Goal: Task Accomplishment & Management: Manage account settings

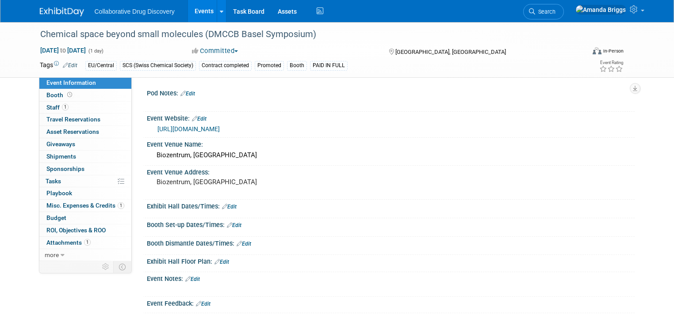
click at [194, 14] on link "Events" at bounding box center [204, 11] width 32 height 22
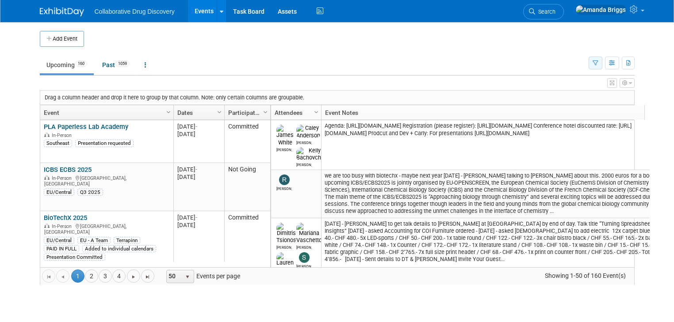
click at [602, 64] on button "button" at bounding box center [596, 63] width 14 height 13
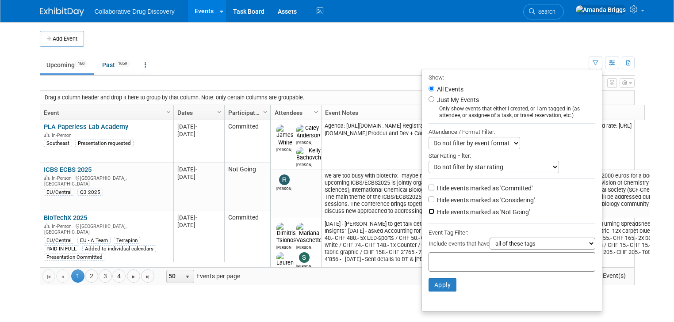
click at [433, 210] on input "Hide events marked as 'Not Going'" at bounding box center [432, 212] width 6 height 6
checkbox input "true"
click at [460, 249] on div "Include events that have all of these tags any one of these tags only and exact…" at bounding box center [512, 245] width 167 height 15
click at [460, 253] on div at bounding box center [512, 262] width 167 height 19
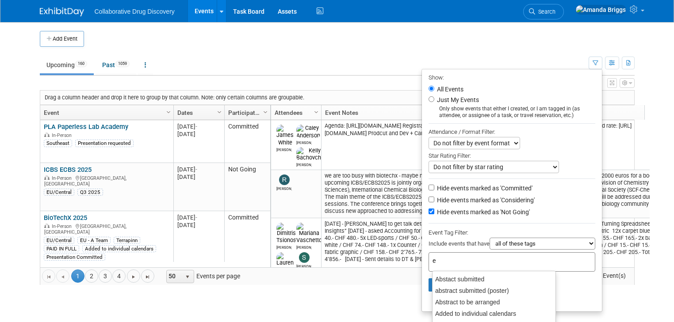
type input "eu"
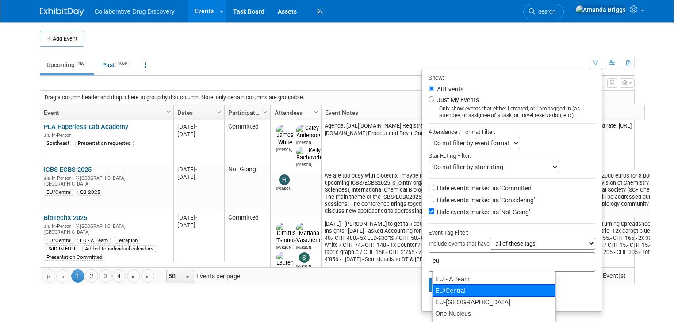
click at [456, 286] on div "EU/Central" at bounding box center [494, 291] width 124 height 12
type input "EU/Central"
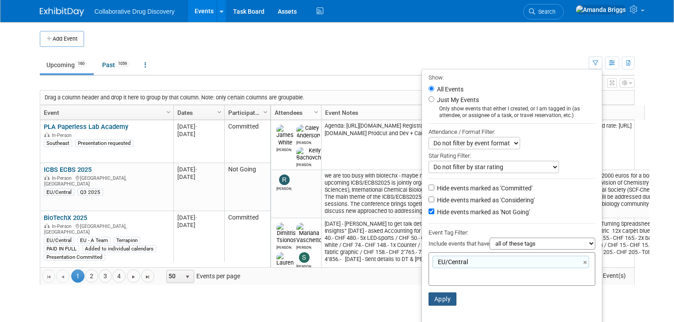
click at [454, 294] on button "Apply" at bounding box center [443, 299] width 28 height 13
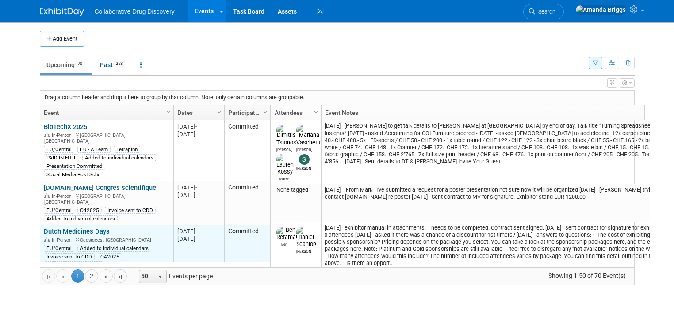
click at [76, 228] on link "Dutch Medicines Days" at bounding box center [77, 232] width 66 height 8
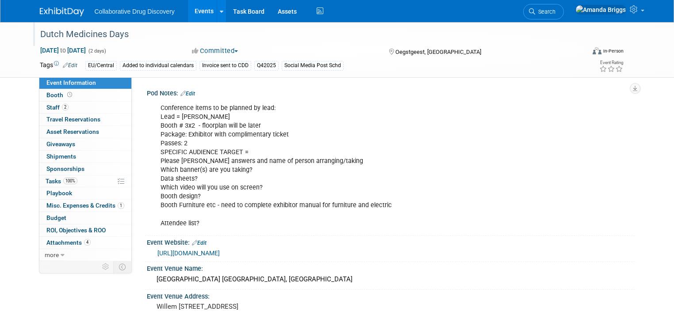
click at [138, 28] on div "Dutch Medicines Days" at bounding box center [305, 35] width 537 height 16
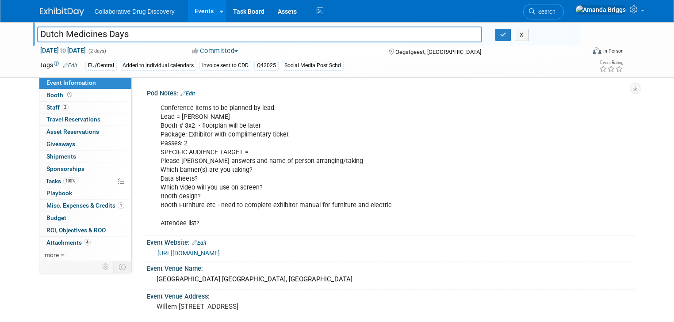
click at [138, 28] on input "Dutch Medicines Days" at bounding box center [259, 34] width 445 height 15
drag, startPoint x: 138, startPoint y: 30, endPoint x: 28, endPoint y: 32, distance: 110.1
click at [31, 32] on div "Dutch Medicines Days" at bounding box center [260, 35] width 458 height 13
click at [80, 208] on span "Misc. Expenses & Credits 1" at bounding box center [85, 205] width 78 height 7
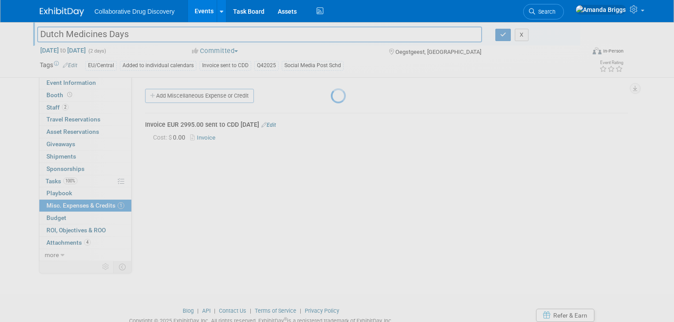
click at [331, 208] on div at bounding box center [337, 161] width 12 height 322
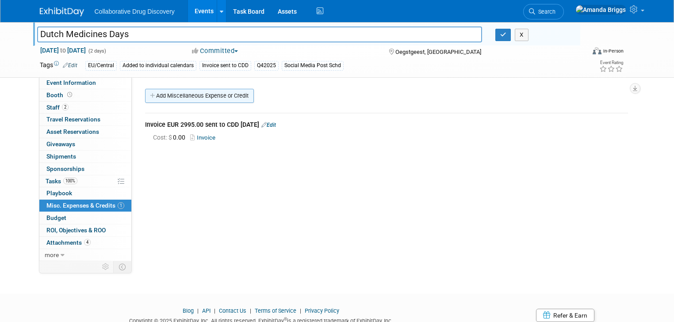
click at [194, 99] on link "Add Miscellaneous Expense or Credit" at bounding box center [199, 96] width 109 height 14
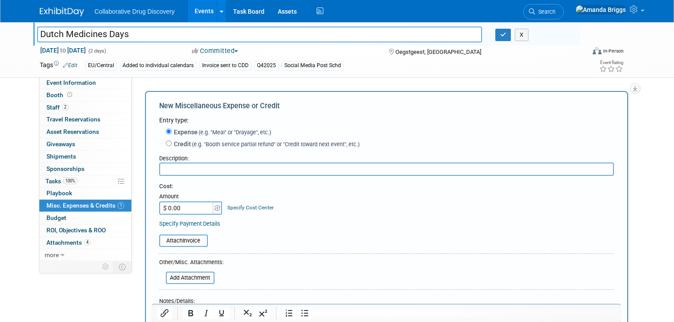
click at [200, 172] on input "text" at bounding box center [386, 169] width 455 height 13
click at [172, 241] on input "file" at bounding box center [154, 241] width 105 height 11
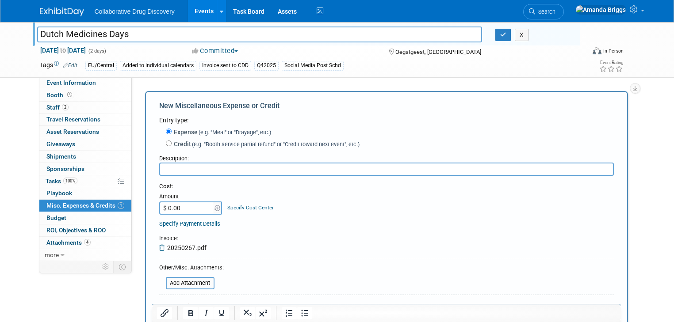
click at [219, 168] on input "text" at bounding box center [386, 169] width 455 height 13
type input "inv for electricity supply - sent to CDD 06OCT2025"
click at [257, 219] on div "Specify Payment Details" at bounding box center [386, 223] width 455 height 9
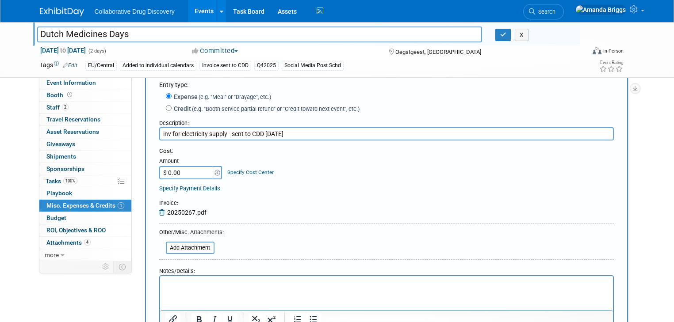
scroll to position [106, 0]
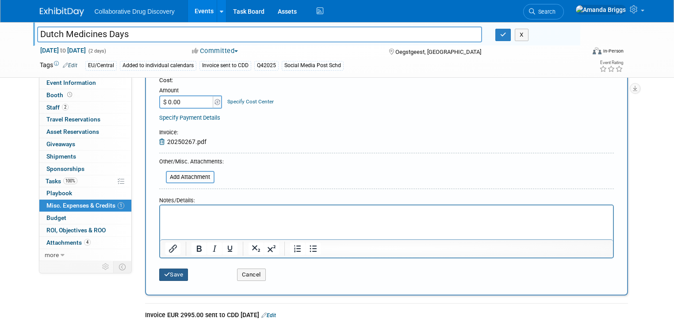
click at [173, 276] on button "Save" at bounding box center [173, 275] width 29 height 12
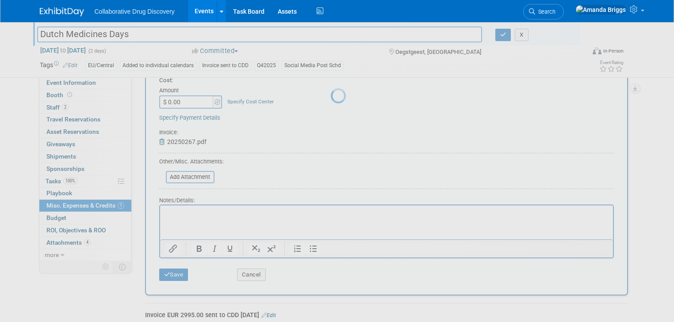
scroll to position [34, 0]
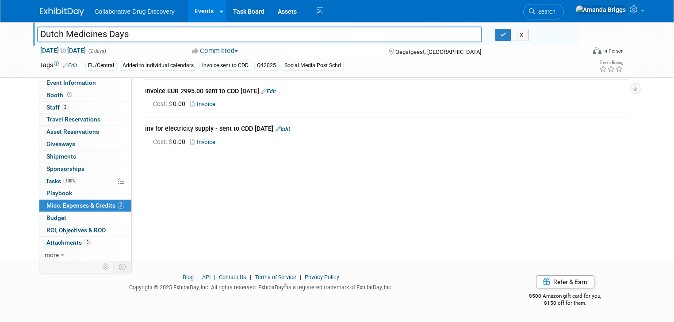
click at [196, 9] on link "Events" at bounding box center [204, 11] width 32 height 22
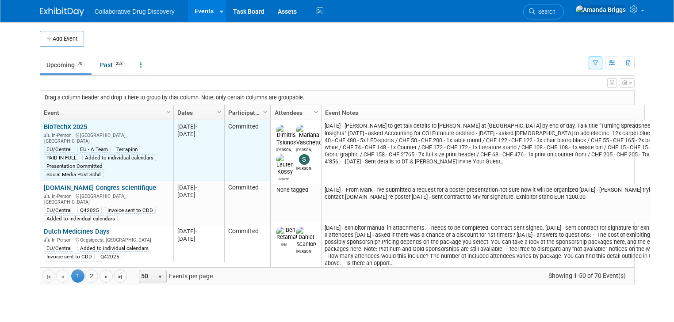
click at [66, 127] on link "BioTechX 2025" at bounding box center [65, 127] width 43 height 8
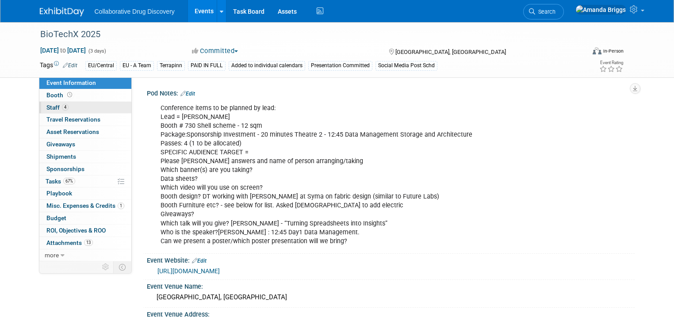
click at [48, 108] on span "Staff 4" at bounding box center [57, 107] width 22 height 7
